Goal: Use online tool/utility: Utilize a website feature to perform a specific function

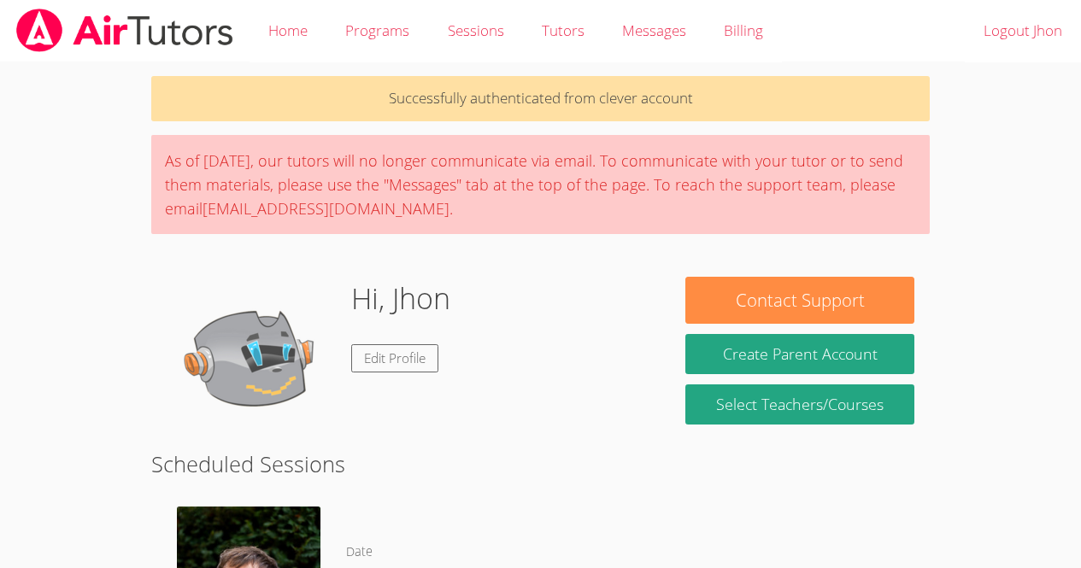
scroll to position [301, 0]
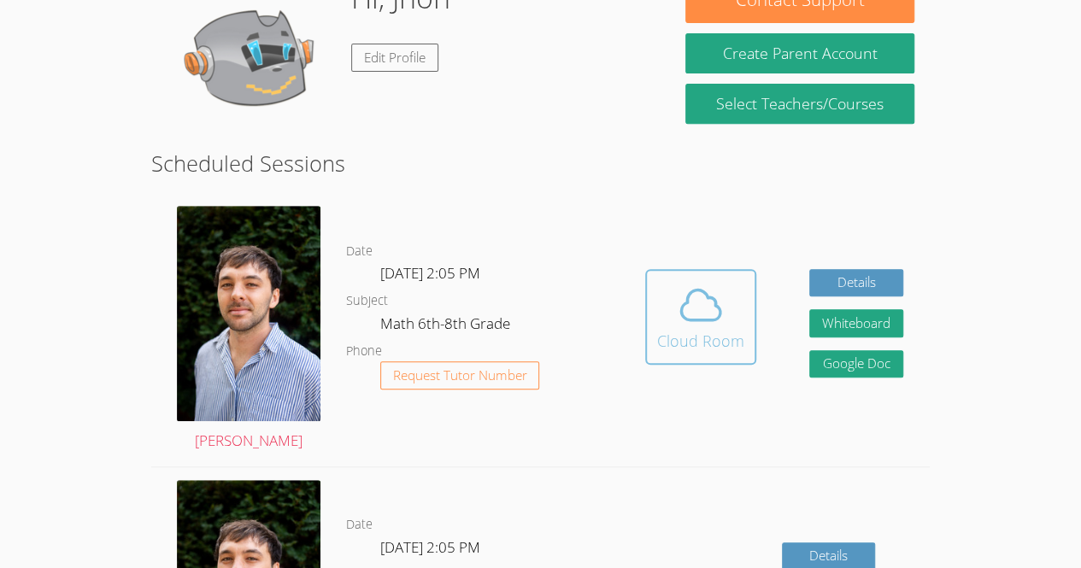
click at [680, 349] on div "Cloud Room" at bounding box center [700, 341] width 87 height 24
click at [727, 348] on div "Cloud Room" at bounding box center [700, 341] width 87 height 24
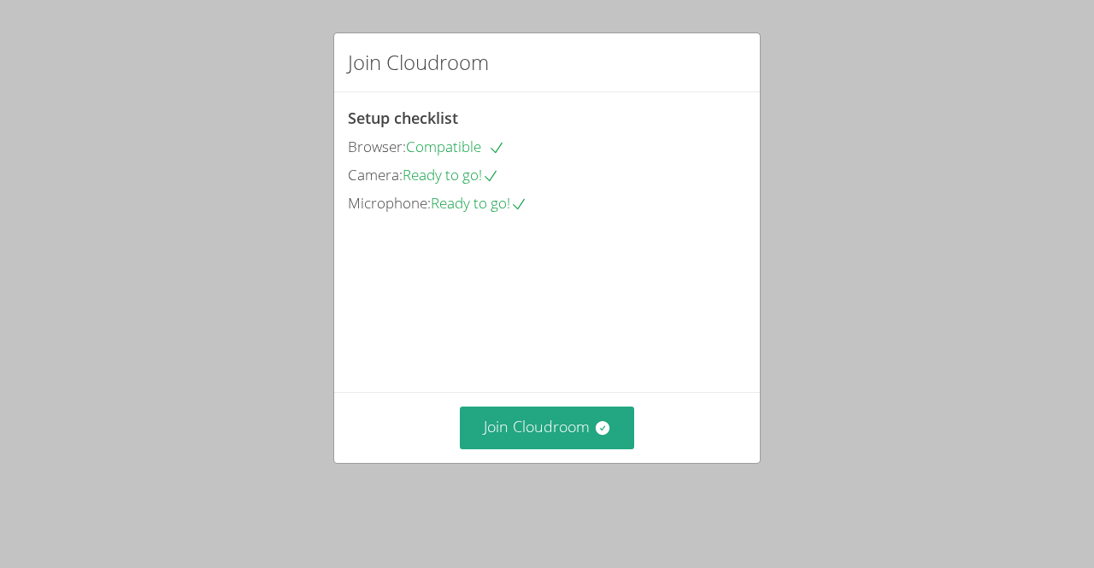
drag, startPoint x: 539, startPoint y: 473, endPoint x: 533, endPoint y: 503, distance: 31.5
click at [533, 503] on div "Join Cloudroom Setup checklist Browser: Compatible Camera: Ready to go! Microph…" at bounding box center [547, 284] width 1094 height 568
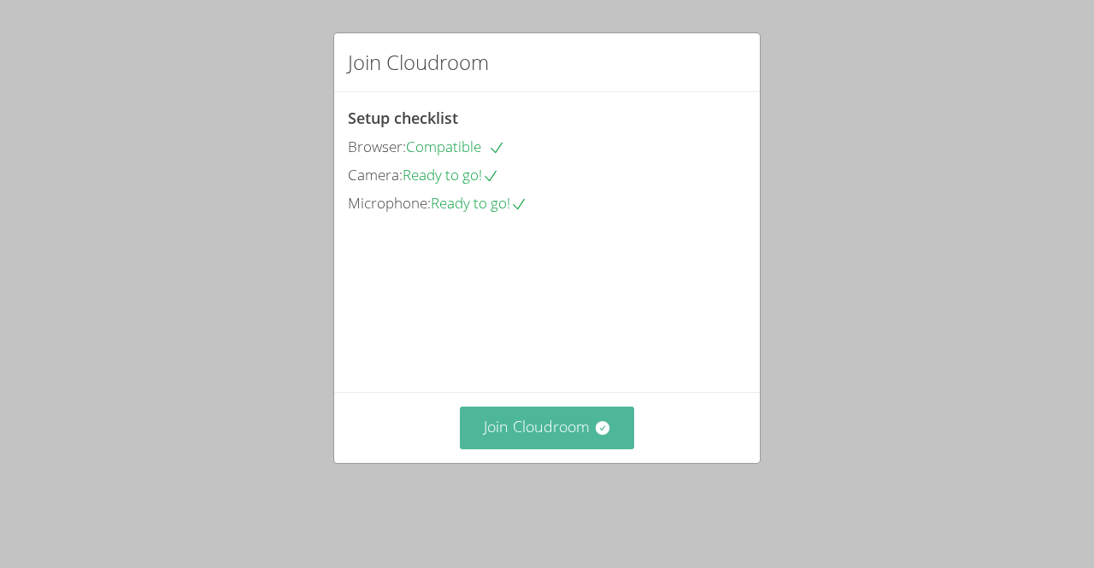
click at [535, 449] on button "Join Cloudroom" at bounding box center [547, 428] width 175 height 42
click at [543, 449] on button "Join Cloudroom" at bounding box center [547, 428] width 175 height 42
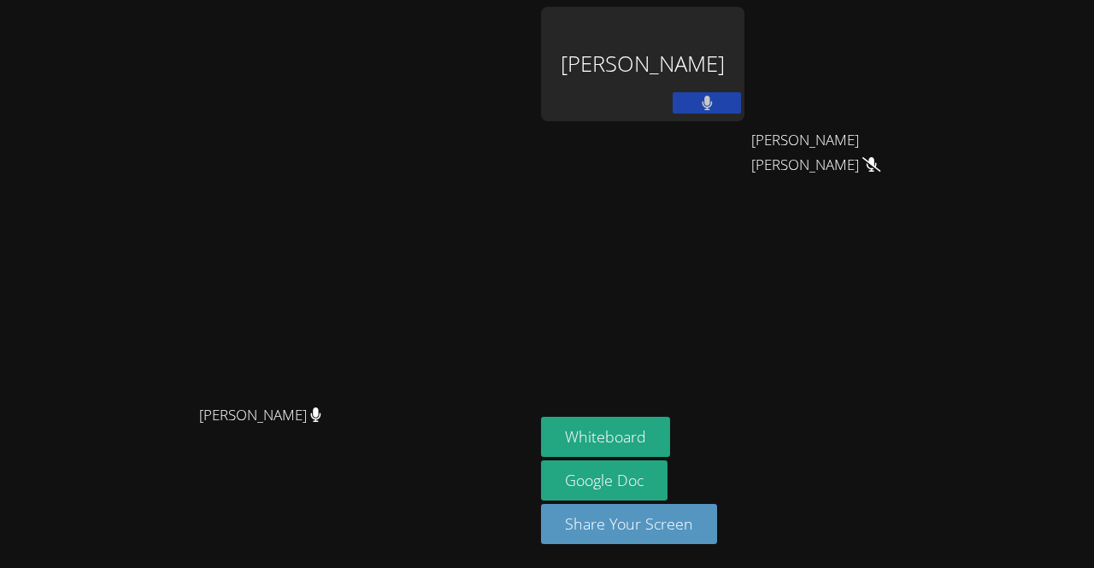
click at [899, 213] on aside "[PERSON_NAME] [PERSON_NAME] [PERSON_NAME] [PERSON_NAME] [PERSON_NAME] Whiteboar…" at bounding box center [747, 284] width 427 height 568
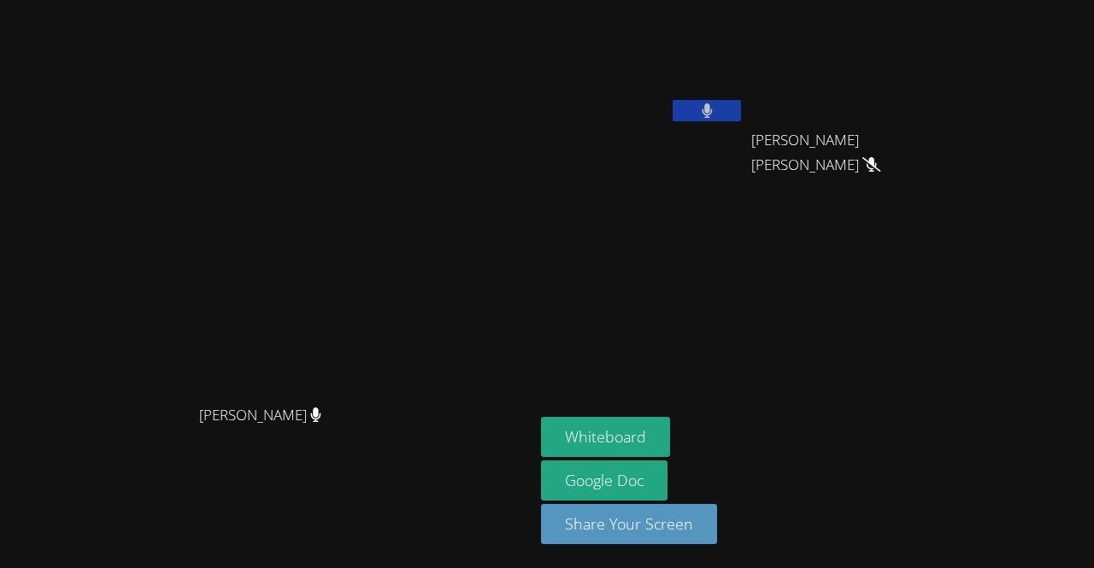
click at [899, 213] on aside "[PERSON_NAME] [PERSON_NAME] [PERSON_NAME] [PERSON_NAME] [PERSON_NAME] Whiteboar…" at bounding box center [747, 284] width 427 height 568
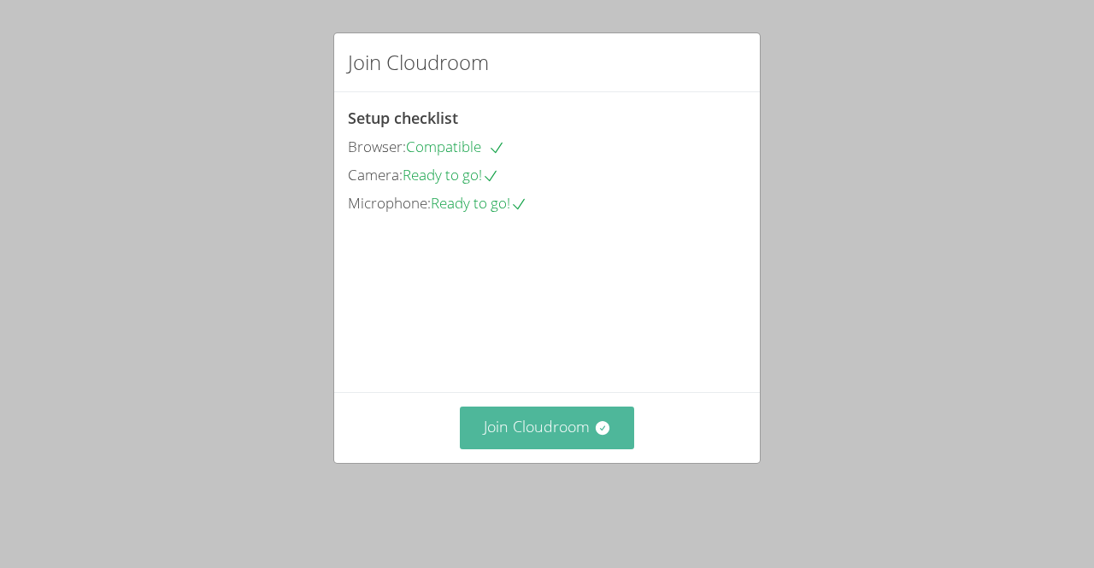
click at [504, 442] on button "Join Cloudroom" at bounding box center [547, 428] width 175 height 42
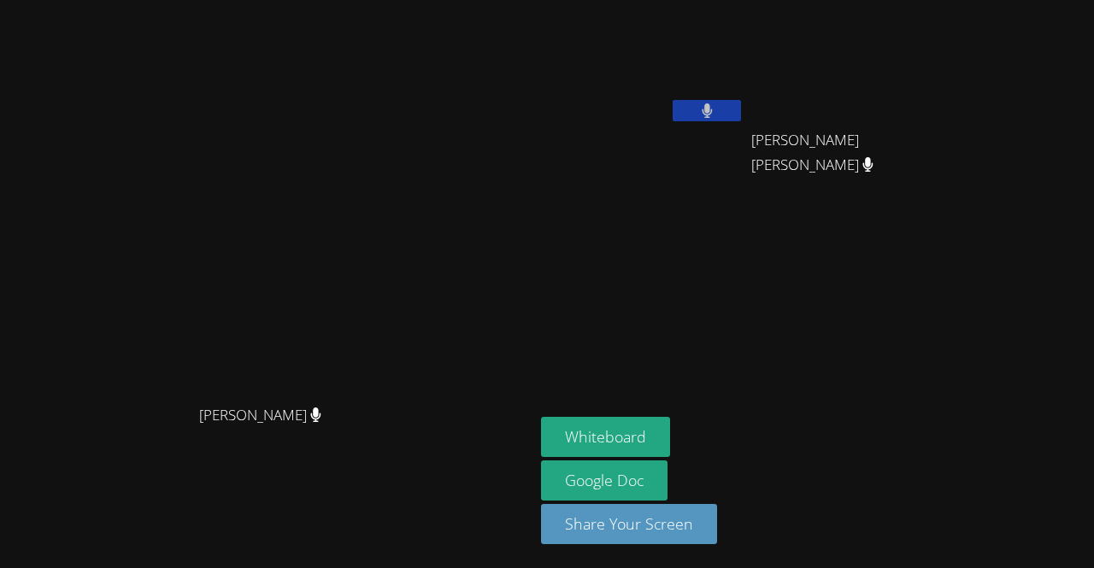
click at [150, 559] on div "Franco Uribe-Rheinbolt Franco Uribe-Rheinbolt" at bounding box center [267, 284] width 521 height 555
click at [214, 254] on video at bounding box center [267, 249] width 256 height 293
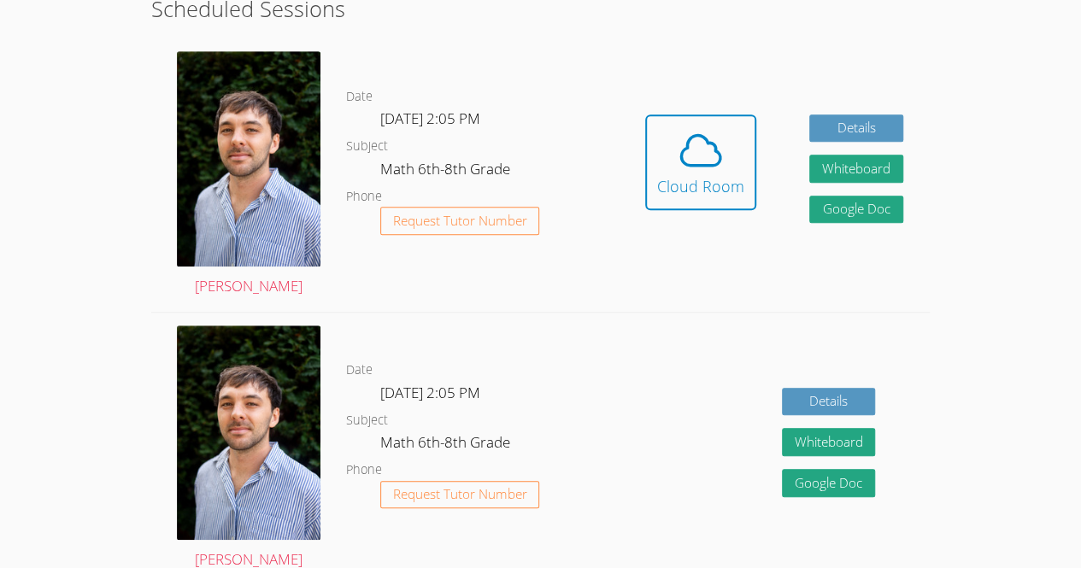
scroll to position [492, 0]
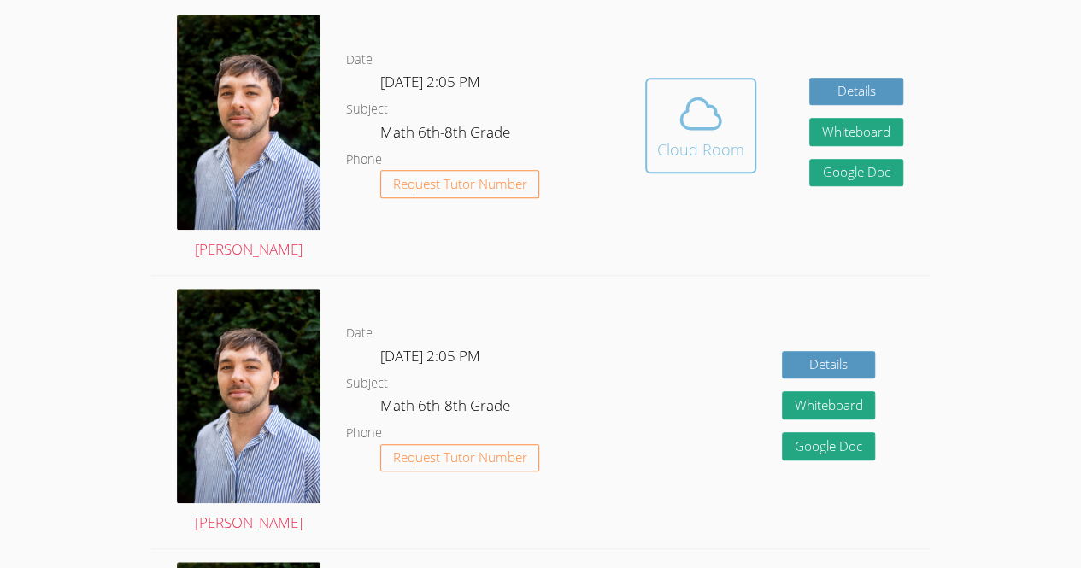
click at [754, 78] on button "Cloud Room" at bounding box center [700, 126] width 111 height 96
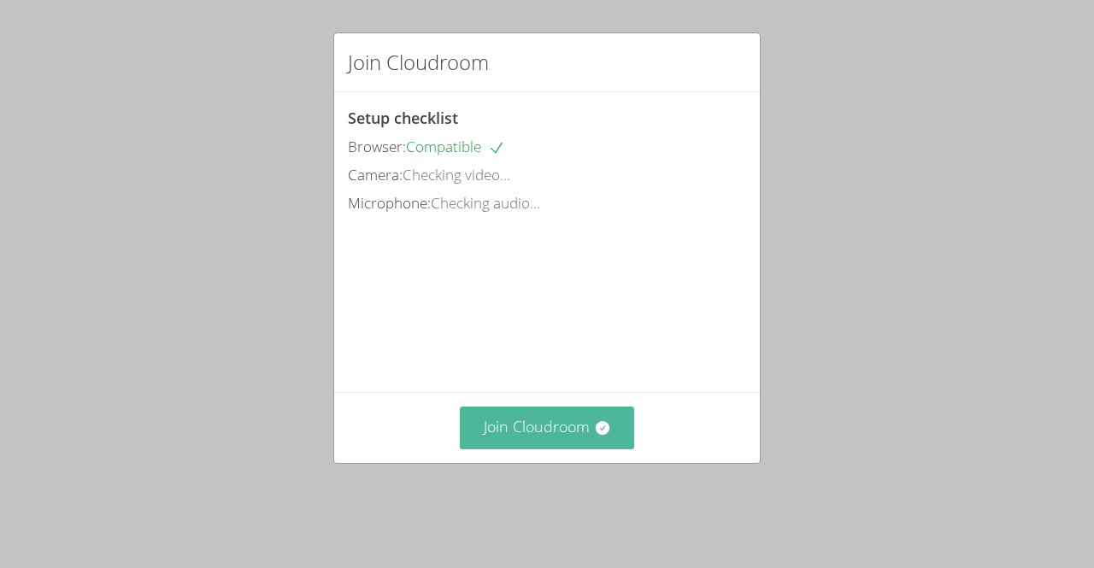
click at [488, 449] on button "Join Cloudroom" at bounding box center [547, 428] width 175 height 42
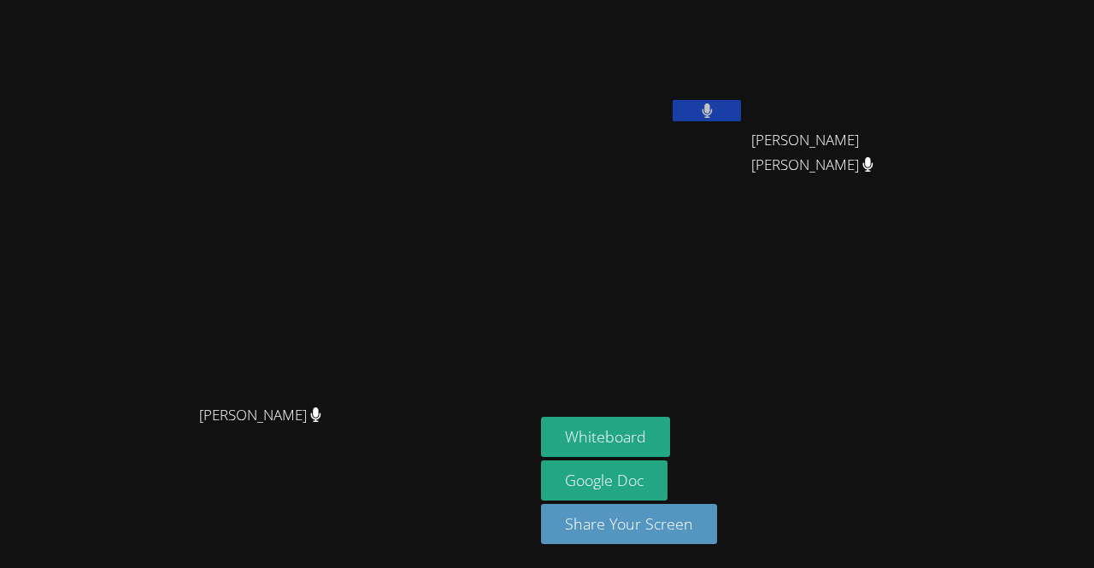
click at [962, 398] on aside "Jhon Reis-Costa David Silva Fernandes David Silva Fernandes Whiteboard Google D…" at bounding box center [747, 284] width 427 height 568
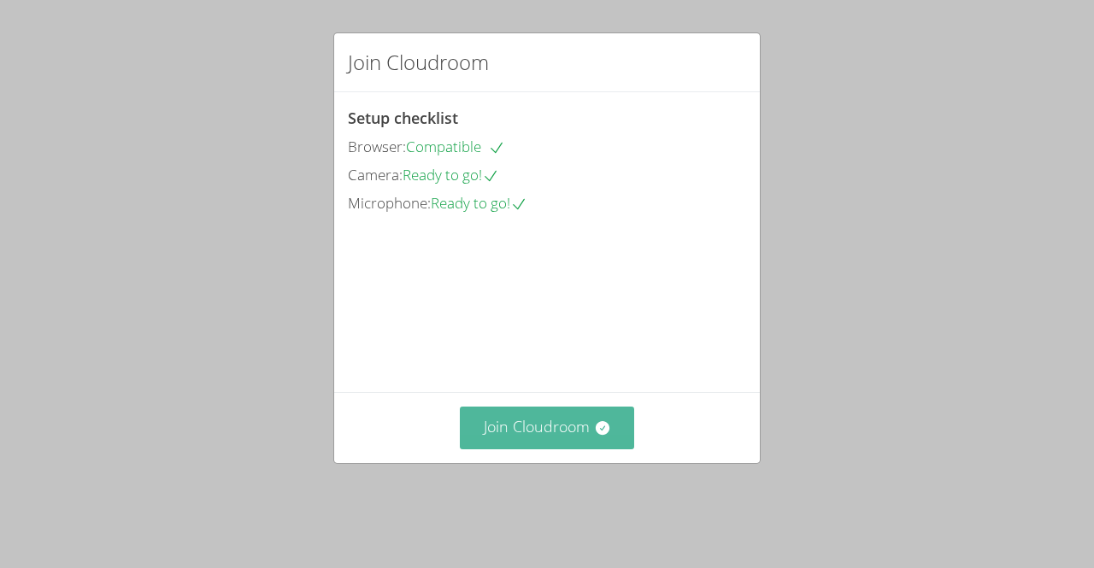
click at [546, 449] on button "Join Cloudroom" at bounding box center [547, 428] width 175 height 42
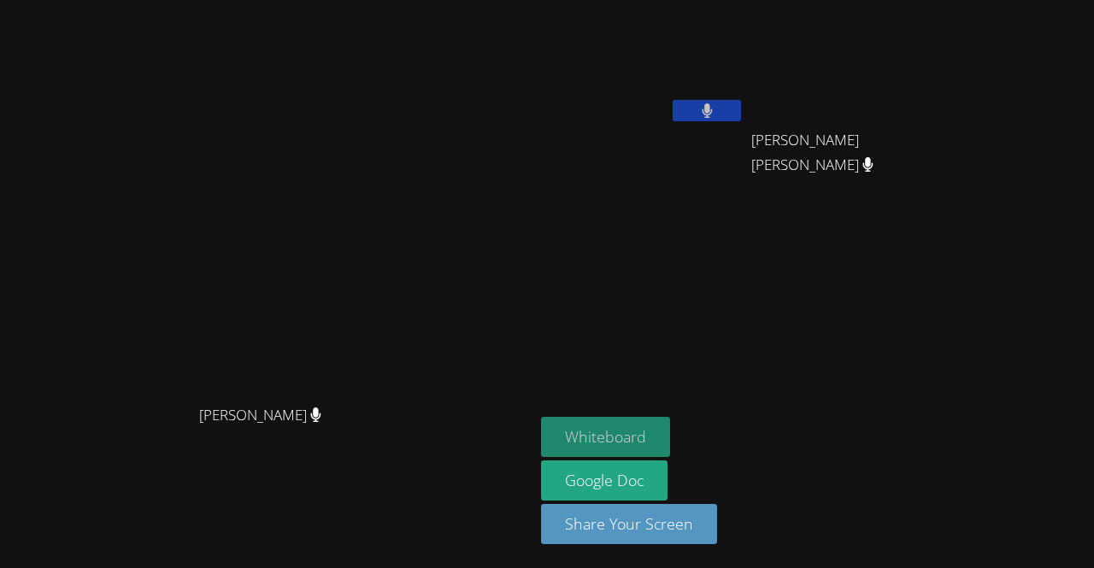
click at [670, 436] on button "Whiteboard" at bounding box center [605, 437] width 129 height 40
